Goal: Task Accomplishment & Management: Use online tool/utility

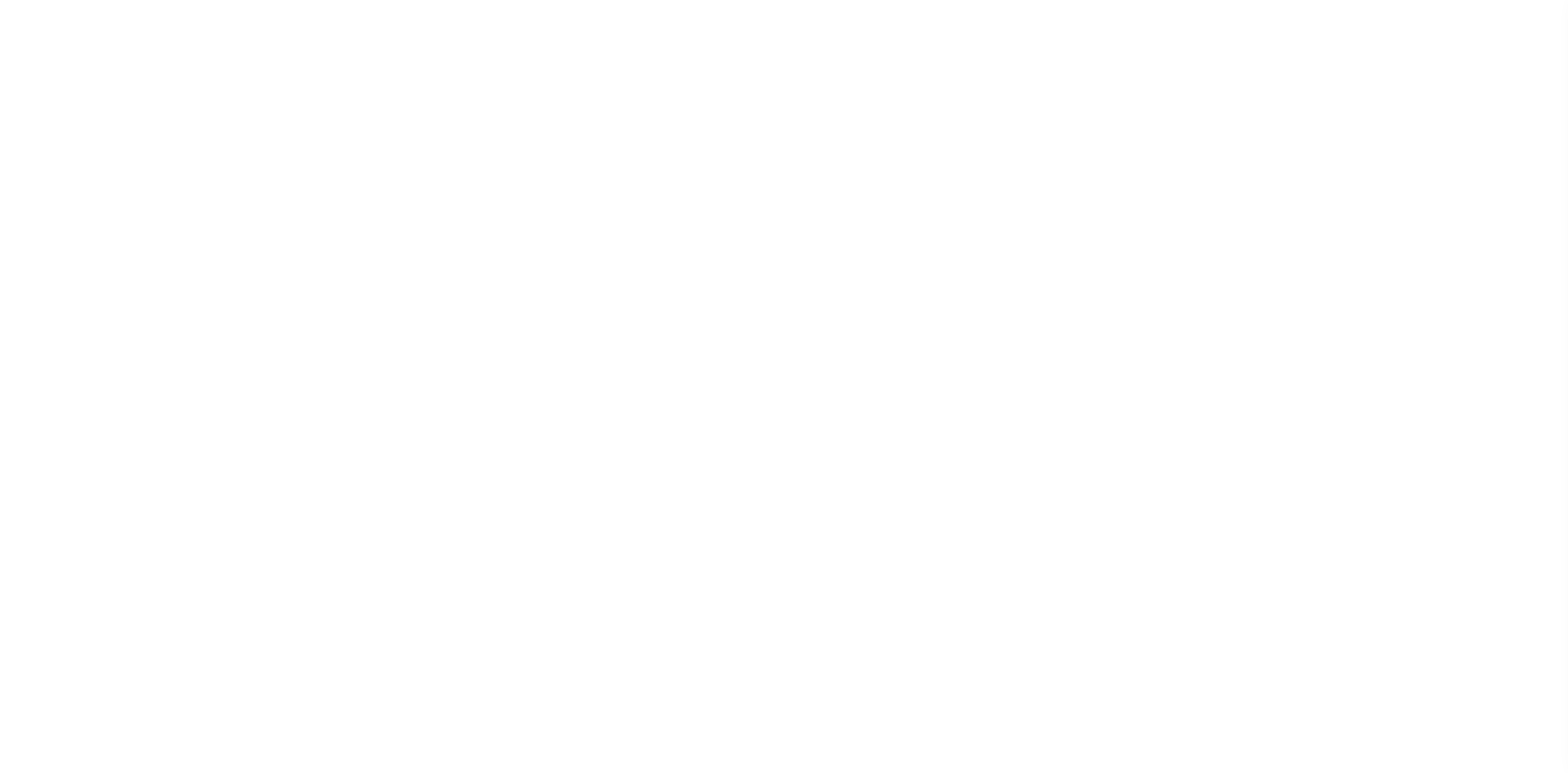
select select
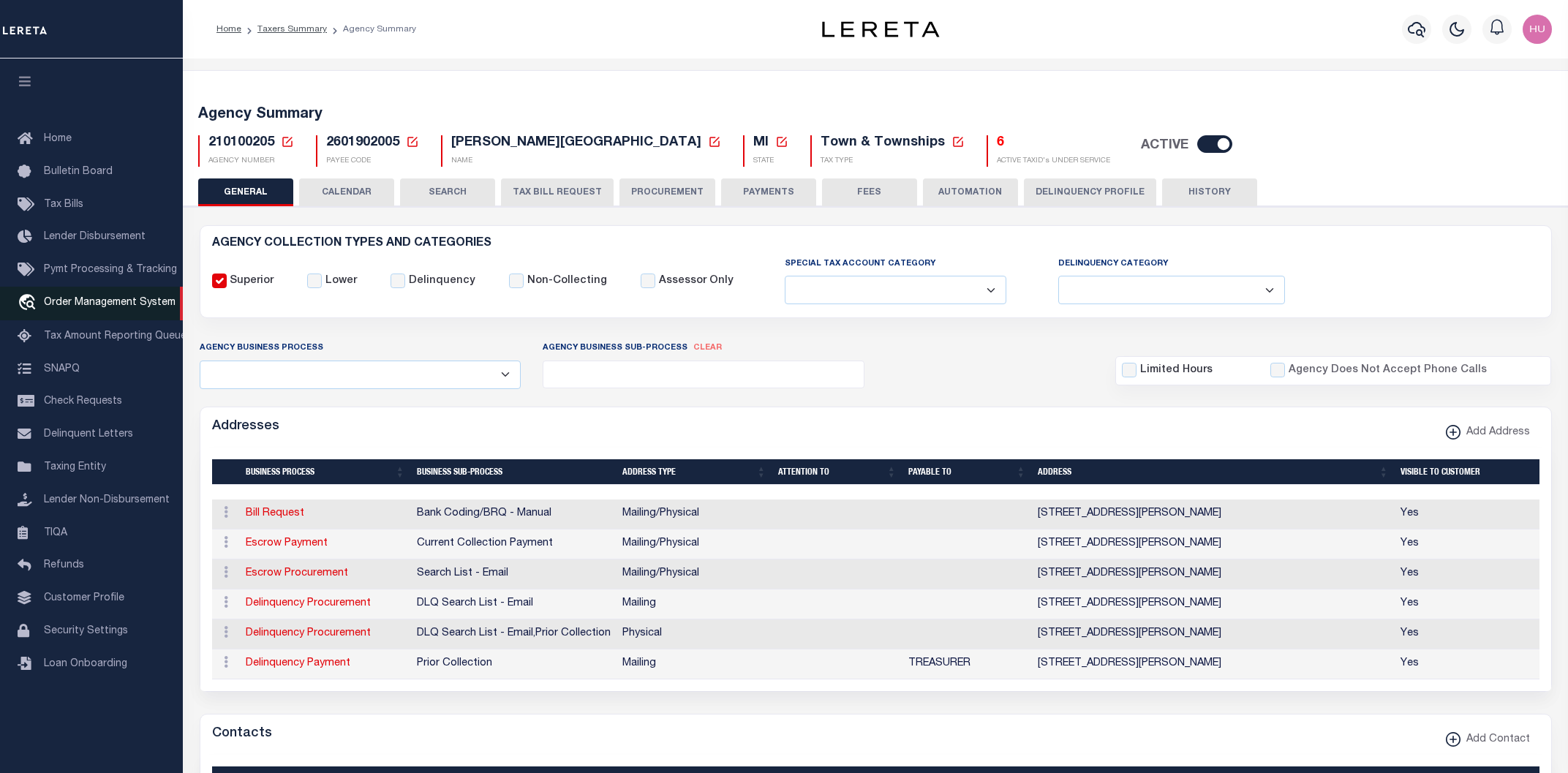
click at [95, 308] on span "Order Management System" at bounding box center [110, 303] width 132 height 10
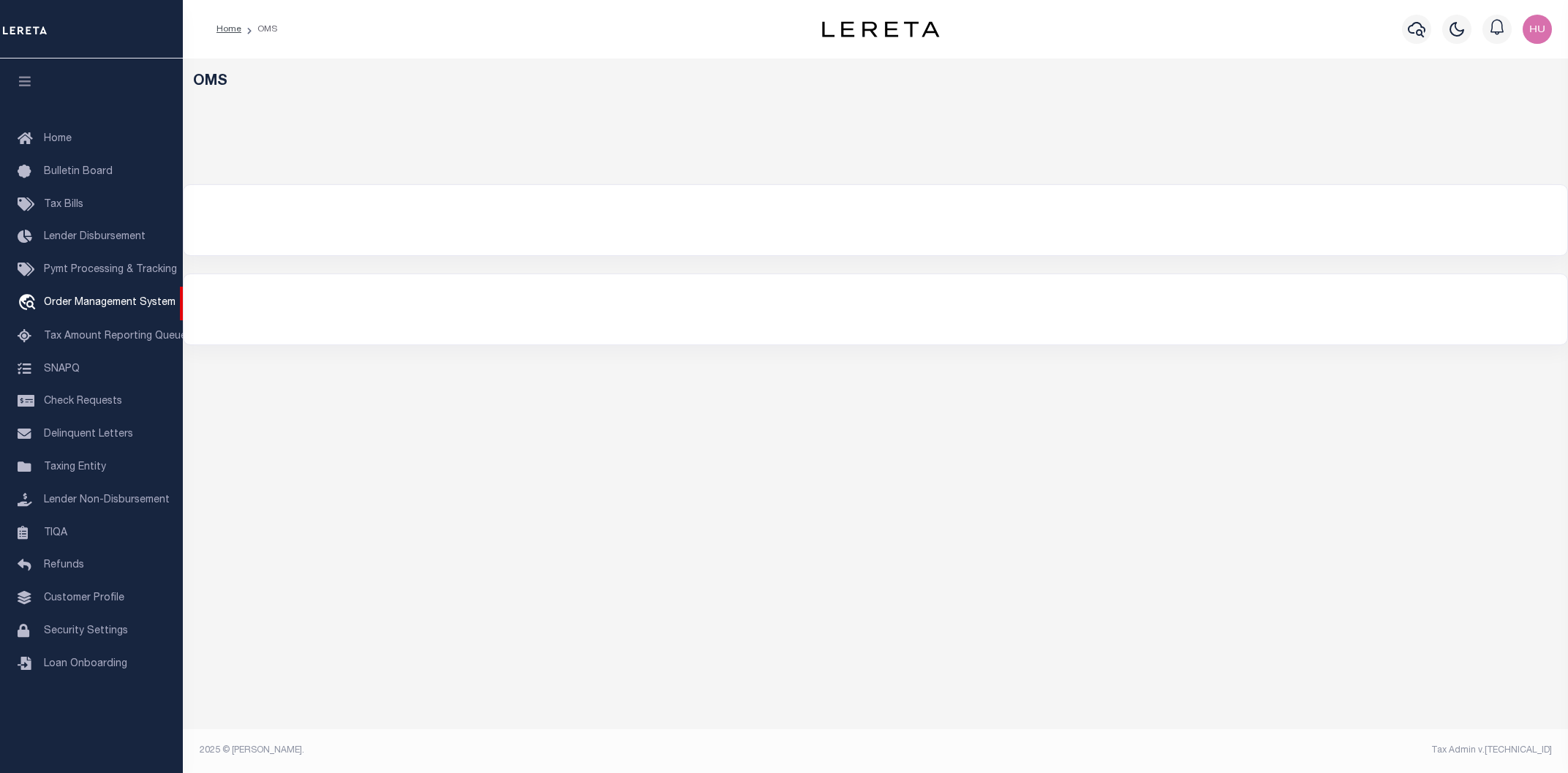
select select "200"
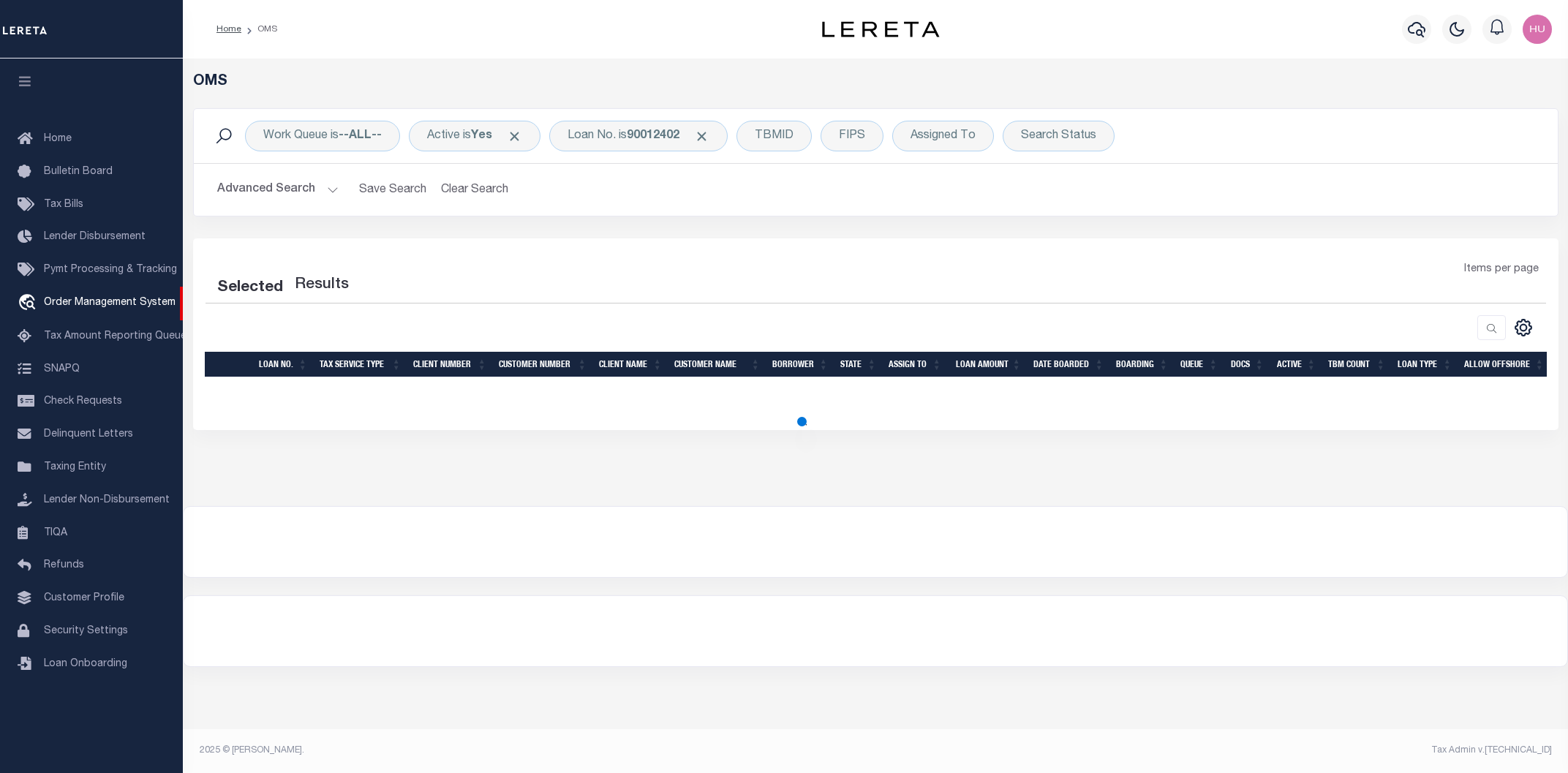
select select "200"
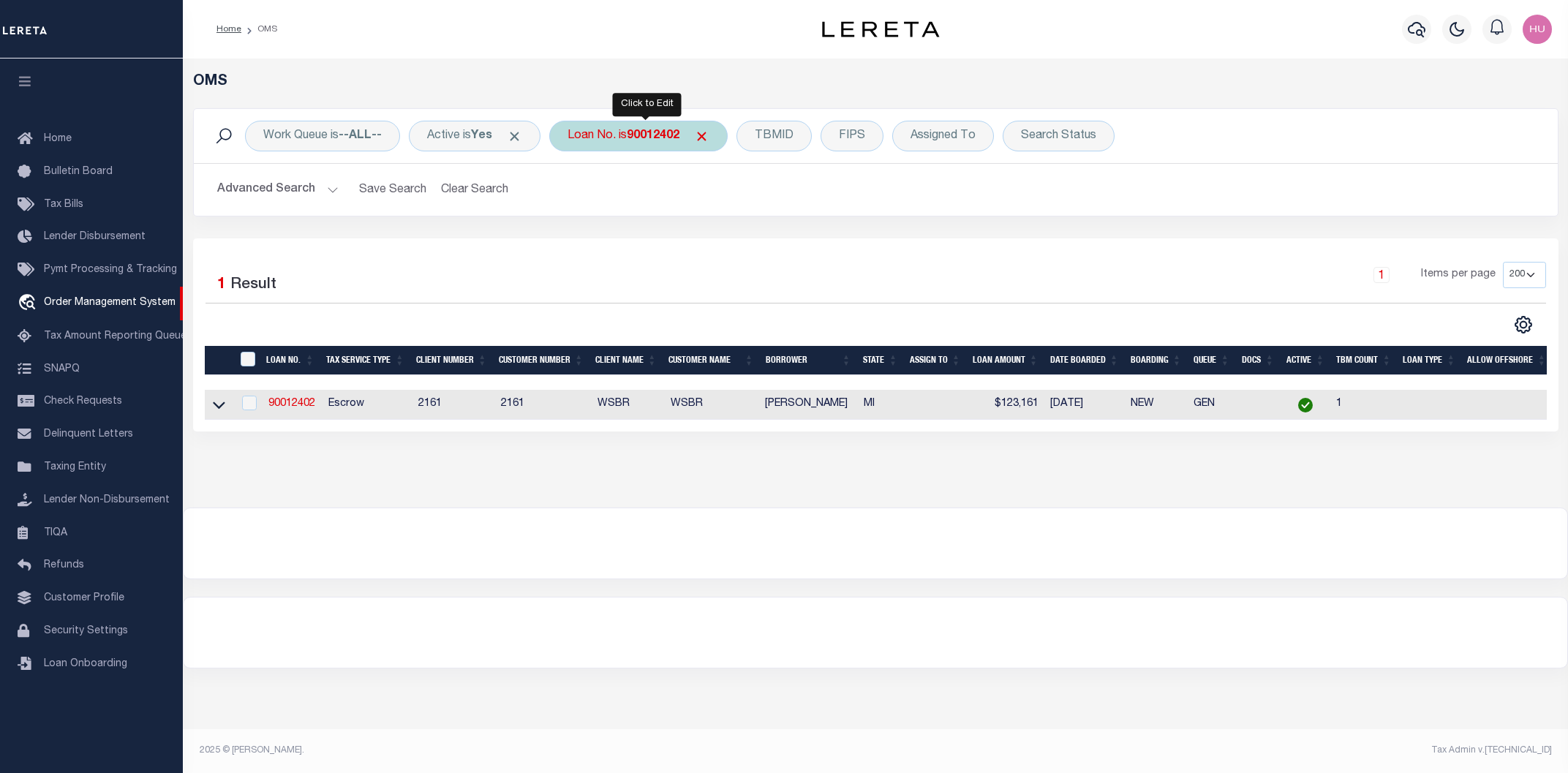
click at [648, 132] on b "90012402" at bounding box center [652, 136] width 53 height 12
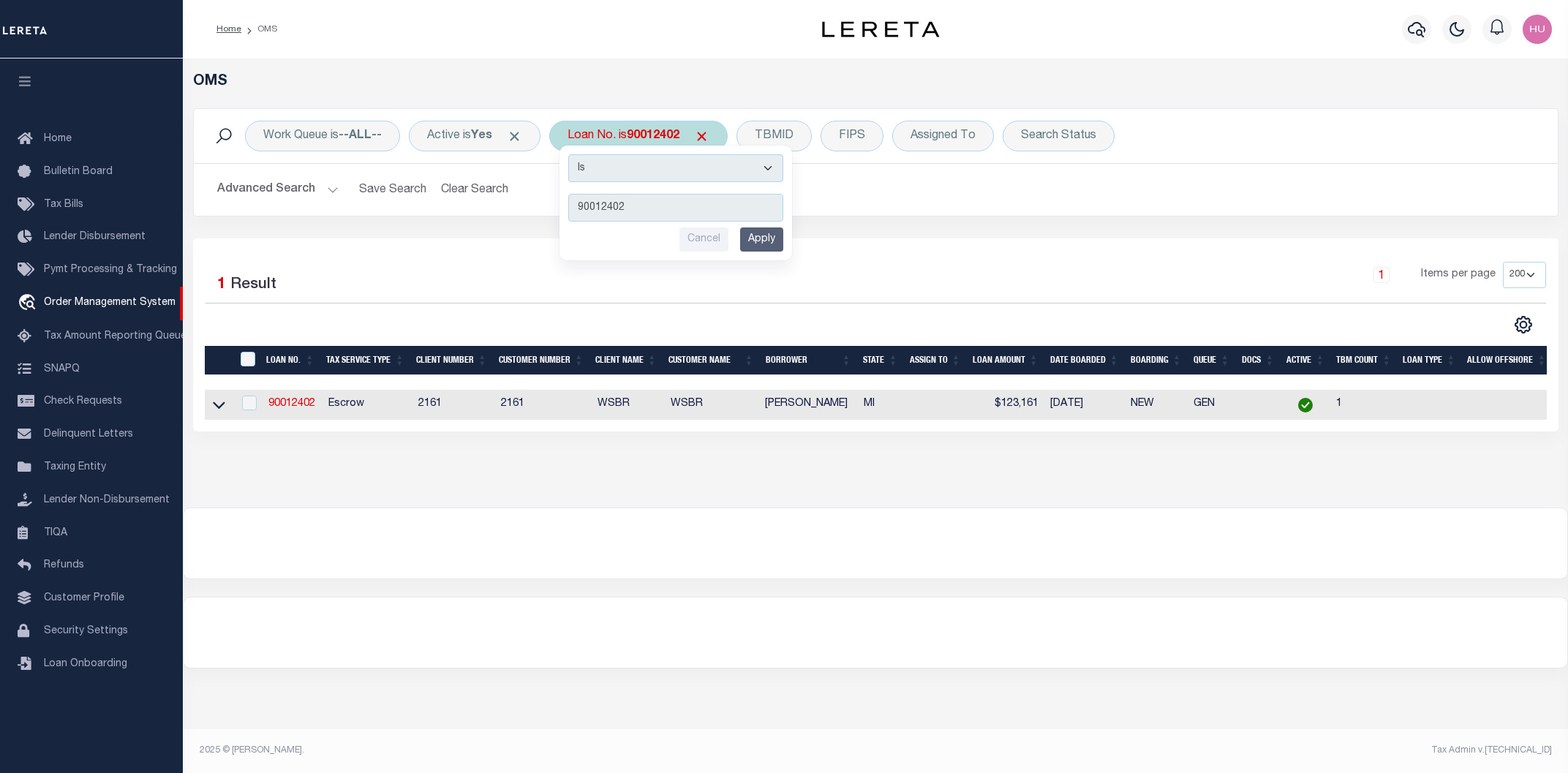
type input "4362220030698"
click at [773, 239] on input "Apply" at bounding box center [762, 239] width 43 height 24
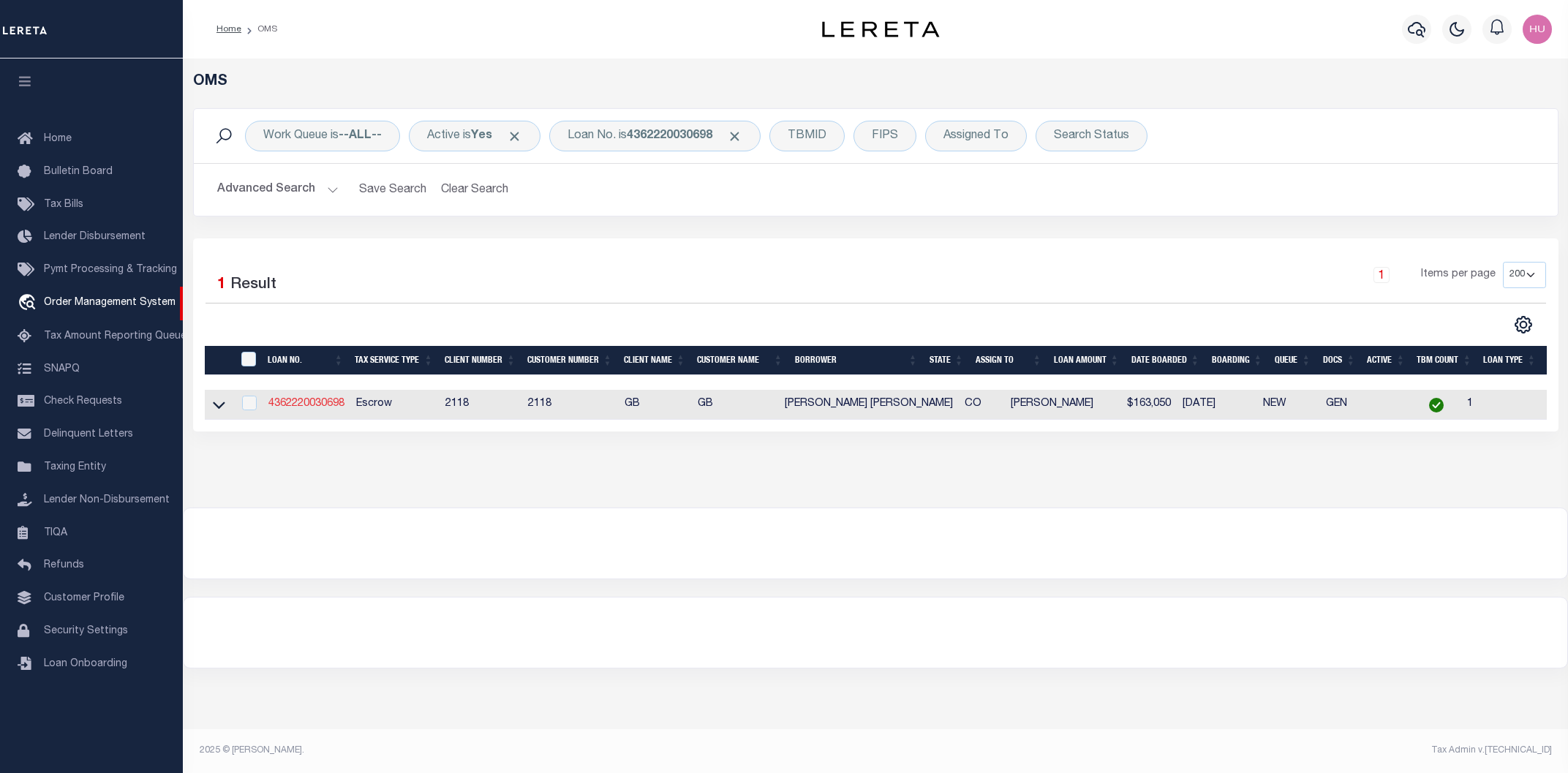
click at [329, 405] on link "4362220030698" at bounding box center [306, 404] width 76 height 10
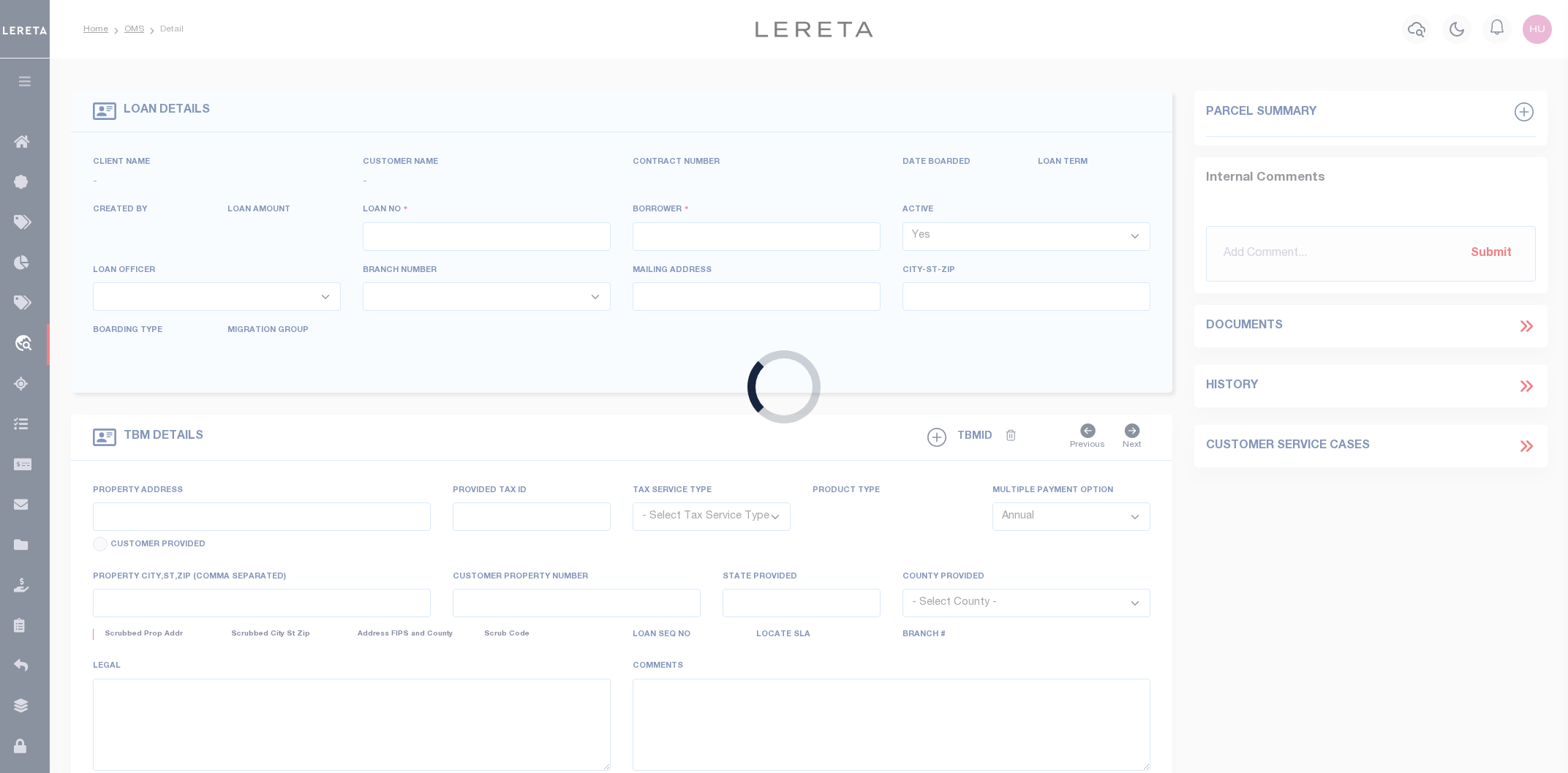
type input "4362220030698"
type input "[PERSON_NAME] [PERSON_NAME]"
select select
select select "Escrow"
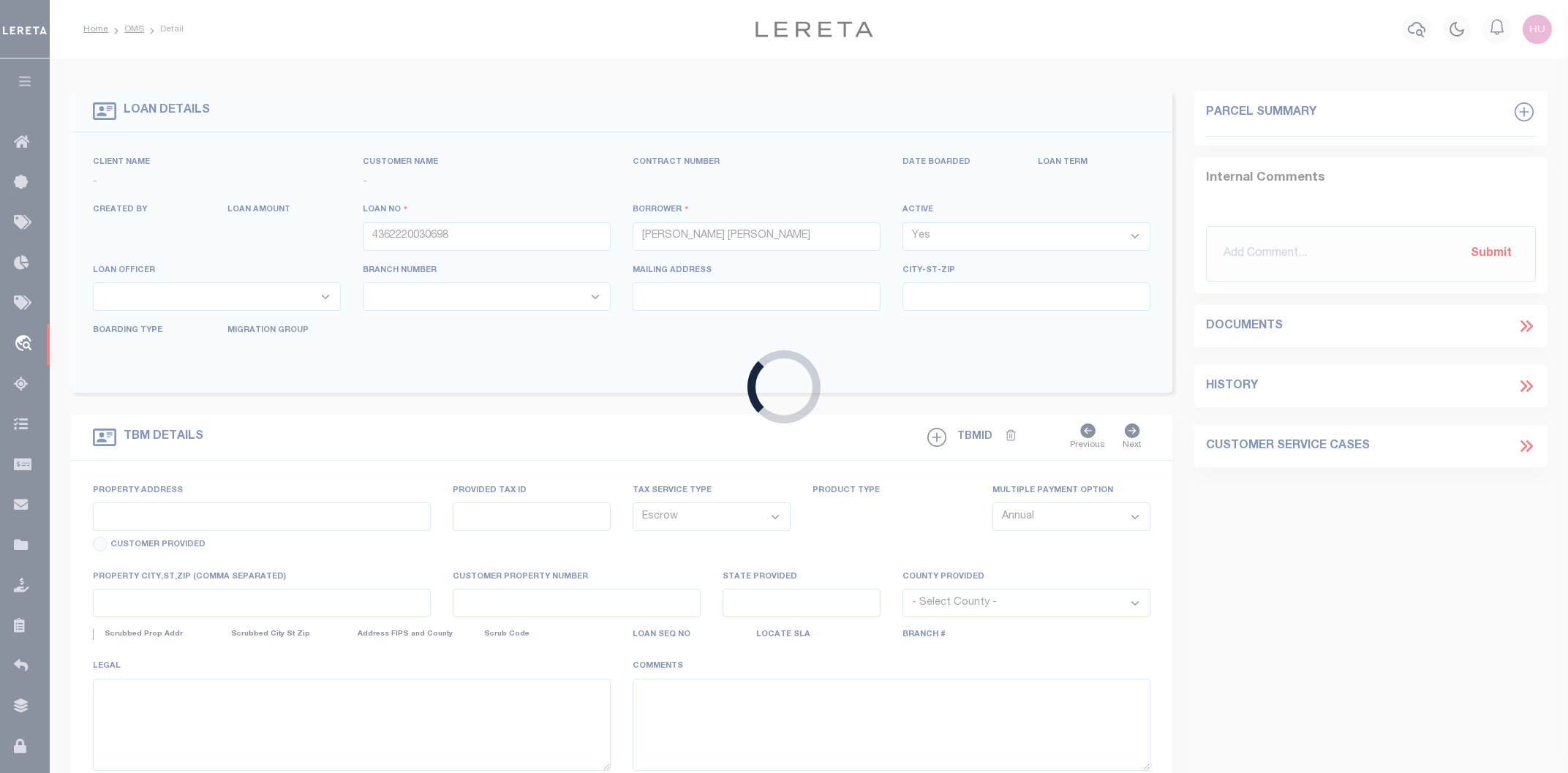
select select "3688"
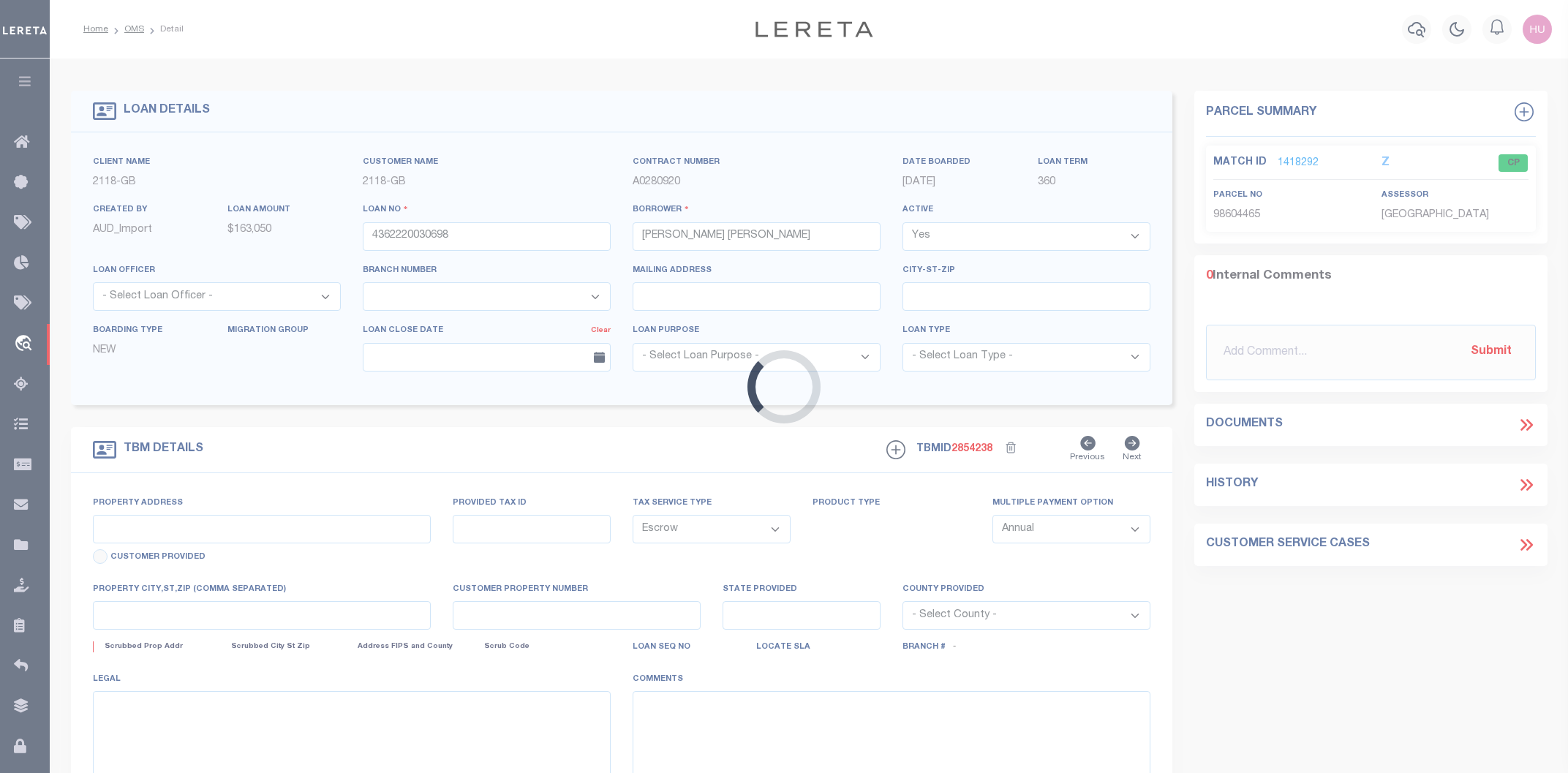
type input "1559 9TH ST"
type input "R029518"
type input "[PERSON_NAME] CO 812400000"
type input "CO"
select select
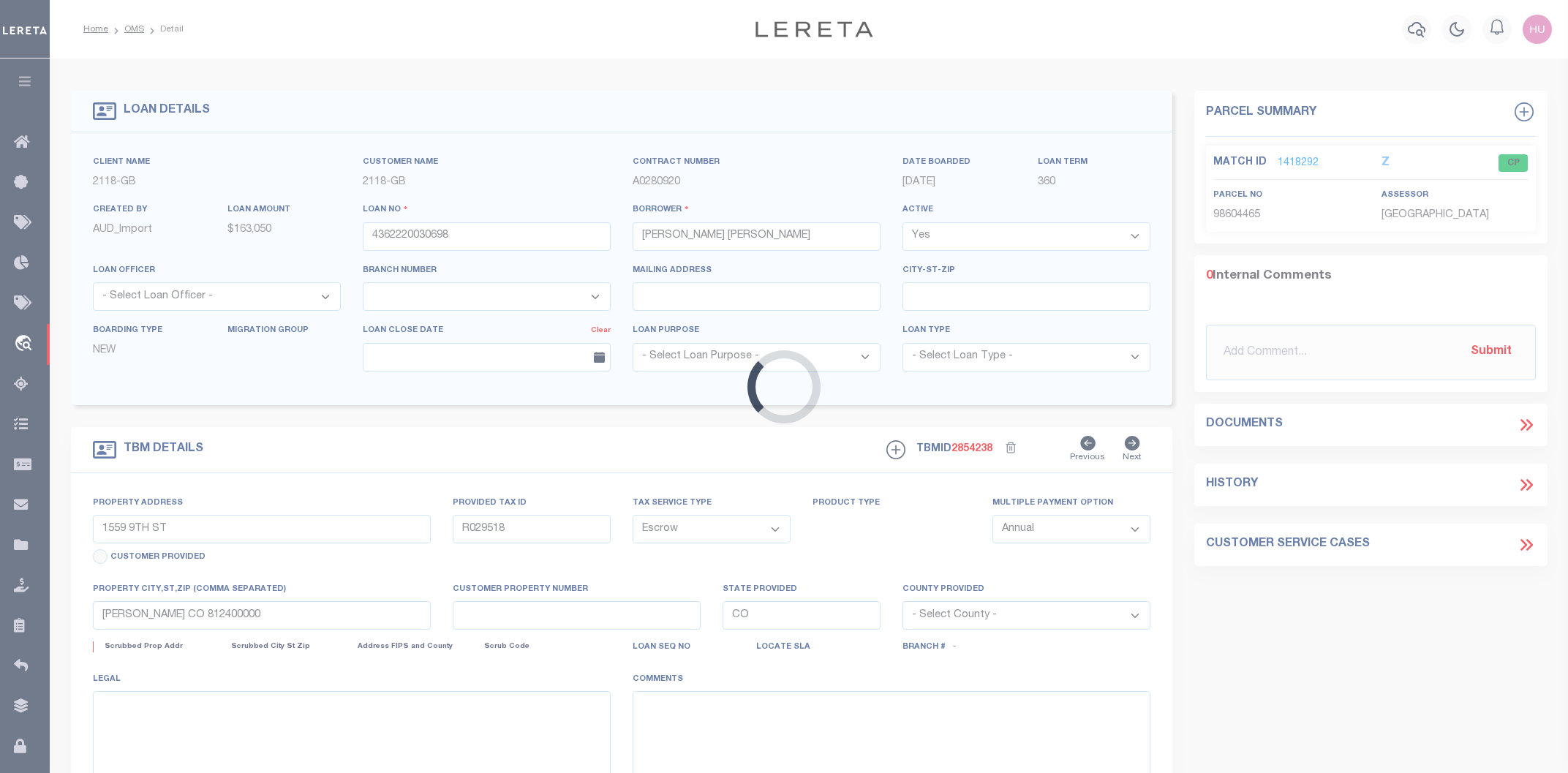
select select "2"
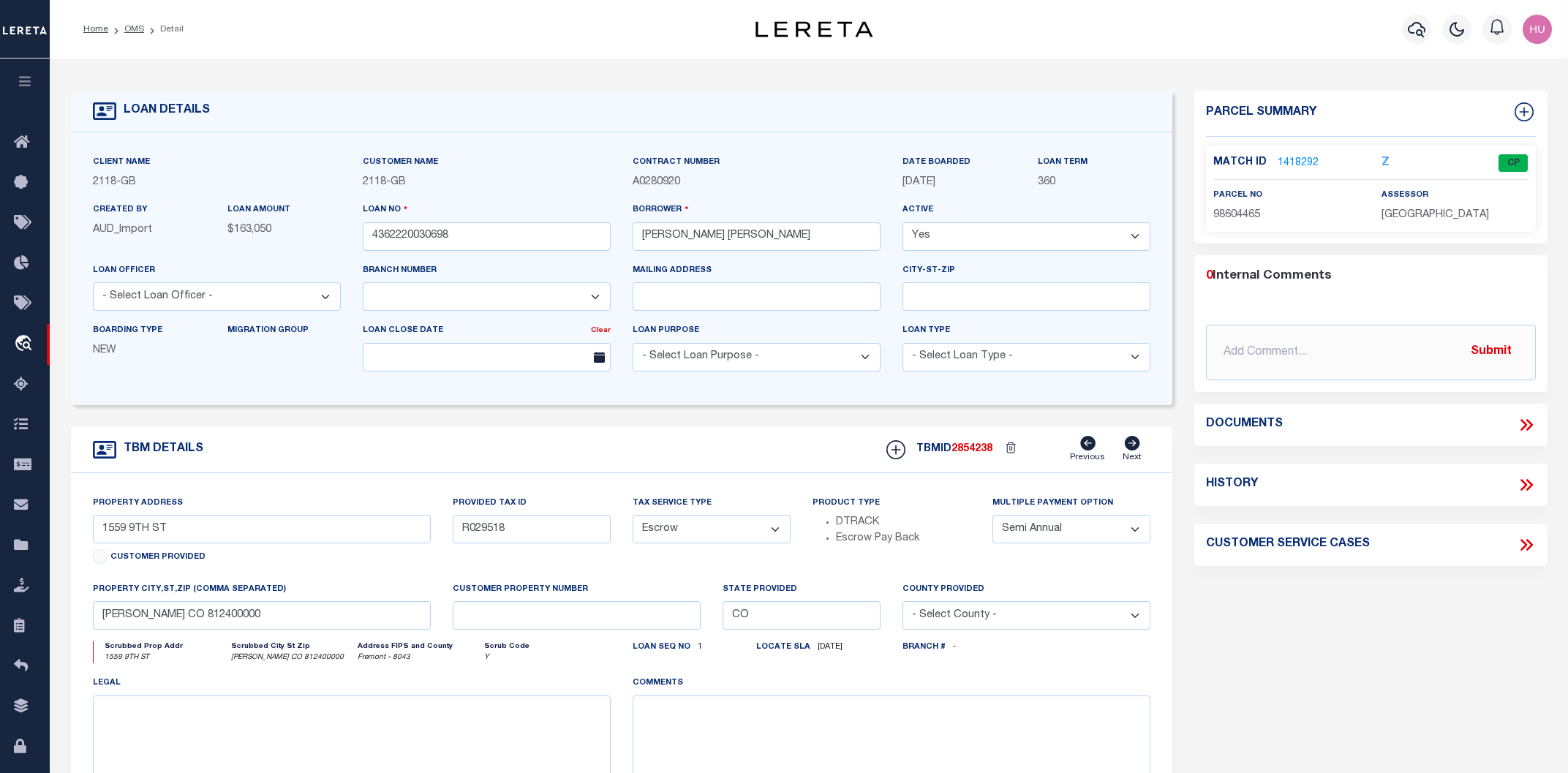
click at [1313, 159] on link "1418292" at bounding box center [1297, 163] width 41 height 15
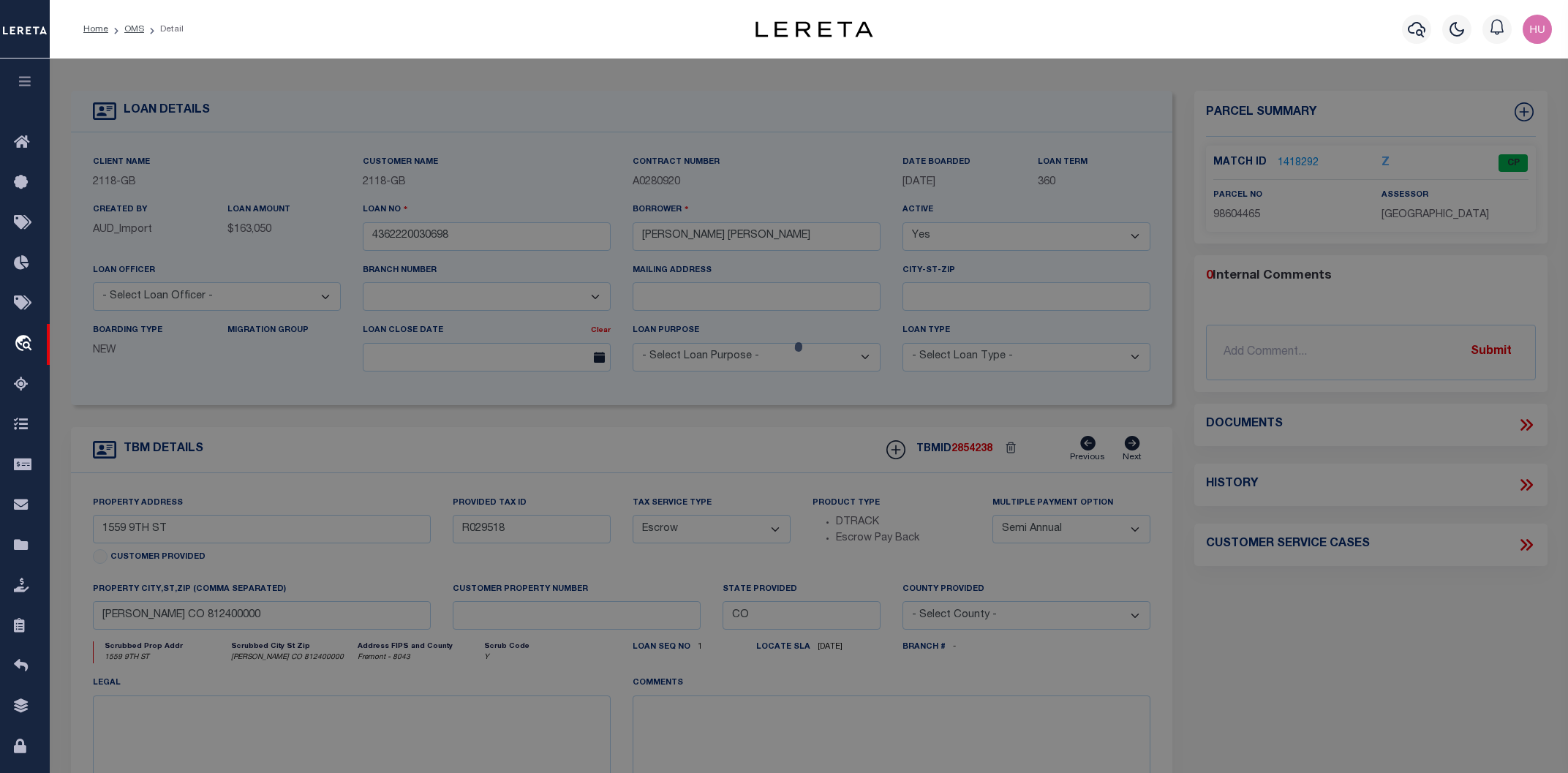
checkbox input "false"
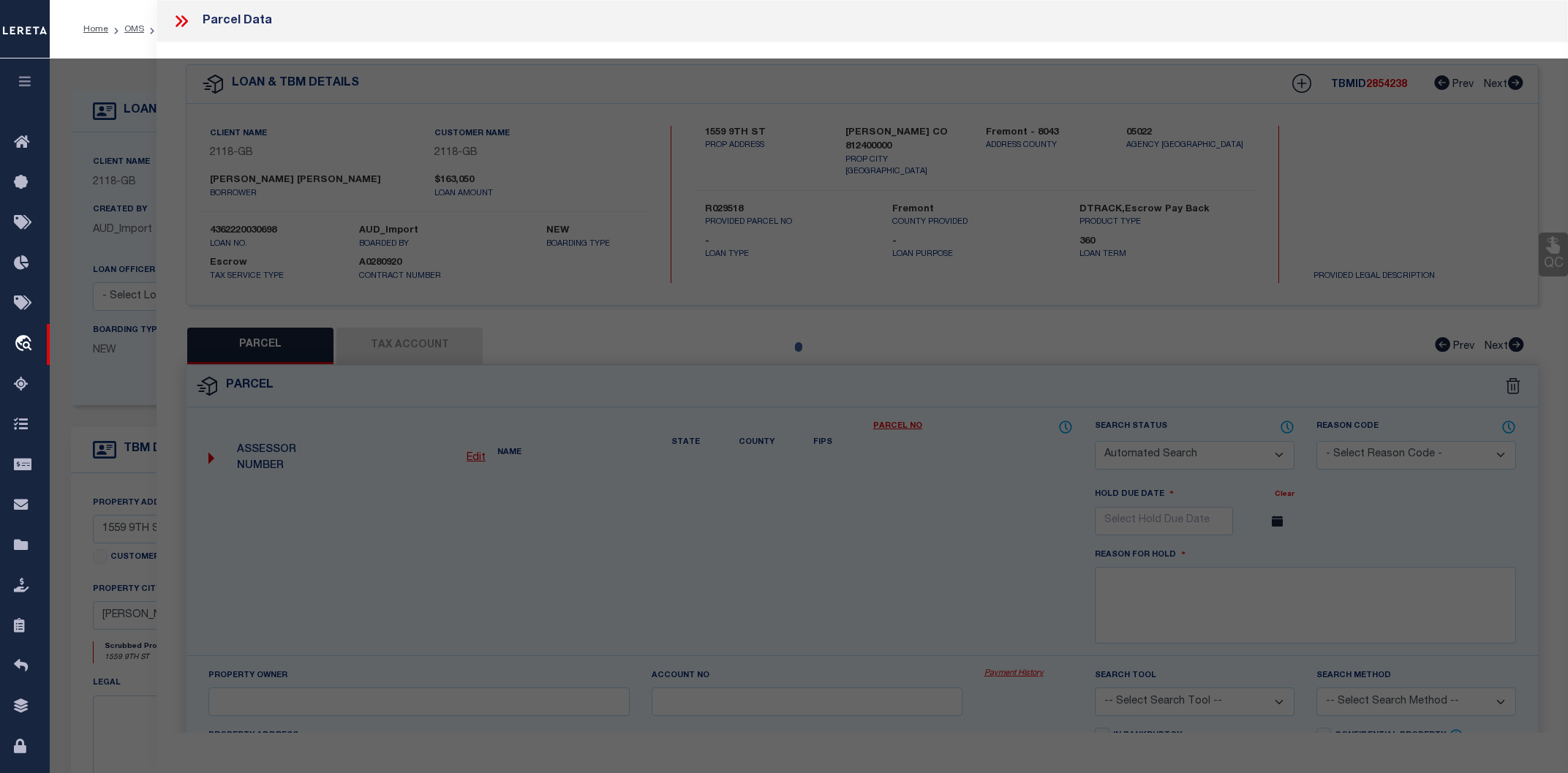
select select "CP"
type input "MC NEELY JERAMY & LISA"
type input "R029518"
select select
type input "1559 9TH ST"
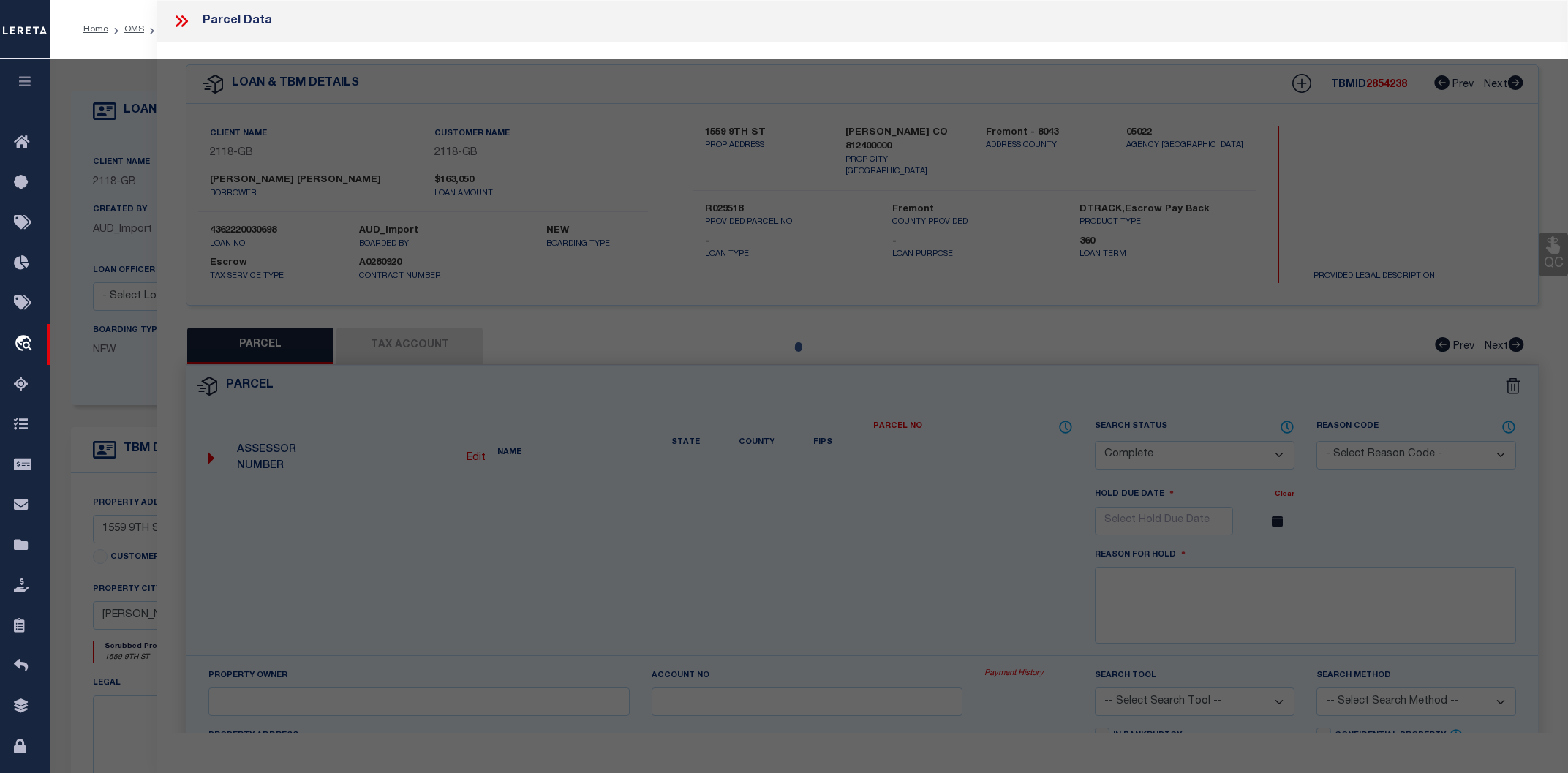
type textarea "[PERSON_NAME] ESTATES F2 LOT 1 [PERSON_NAME] ESTATES FIL #2 REF FROM [PHONE_NUM…"
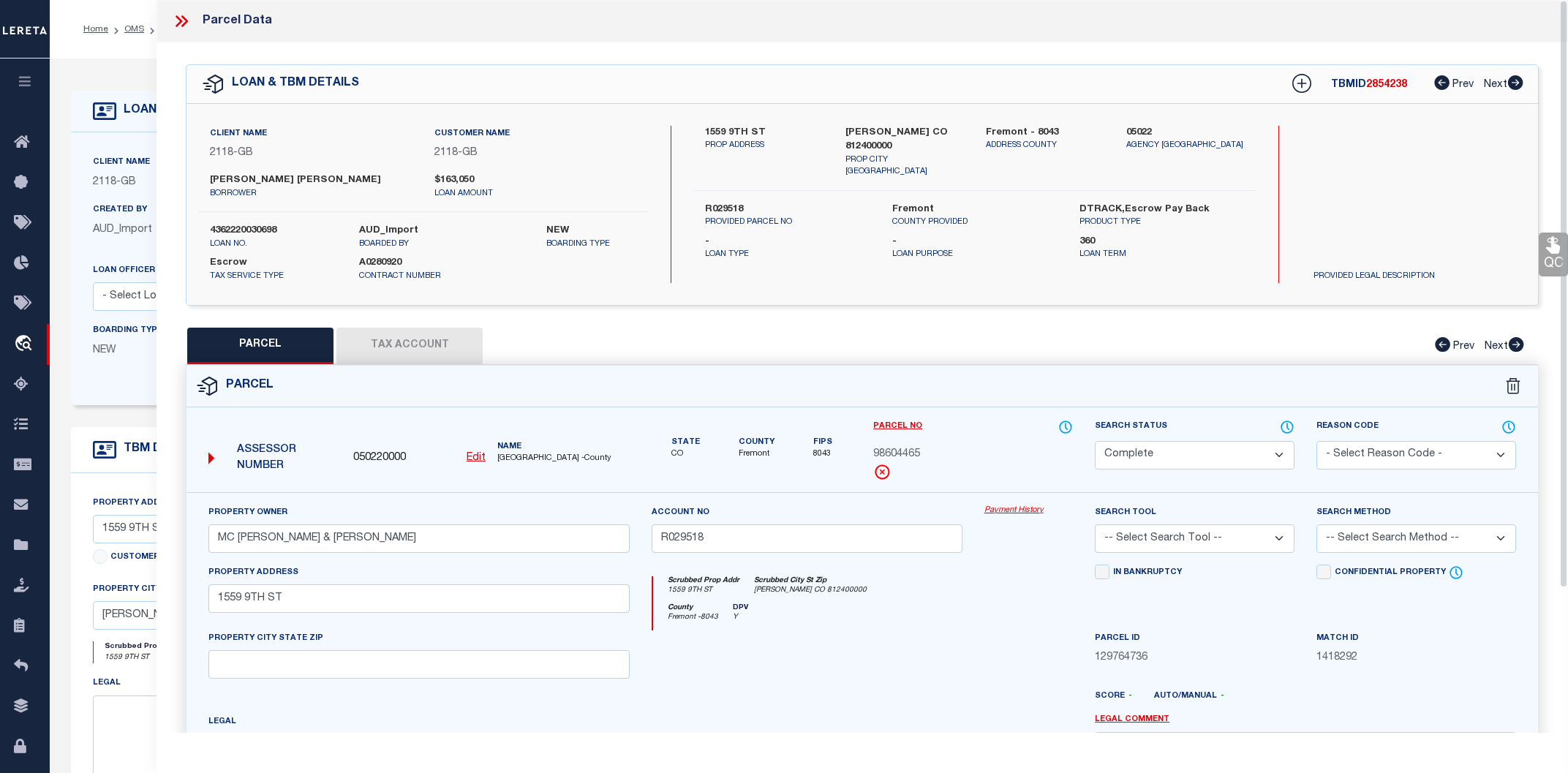
click at [1009, 510] on link "Payment History" at bounding box center [1028, 511] width 89 height 13
